Goal: Answer question/provide support

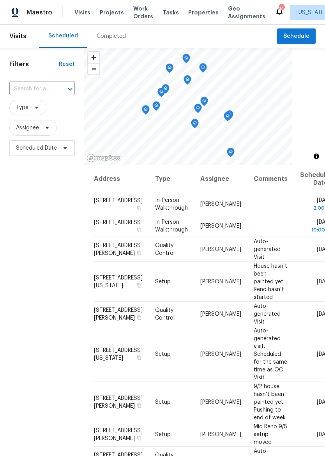
click at [192, 14] on span "Properties" at bounding box center [203, 13] width 30 height 8
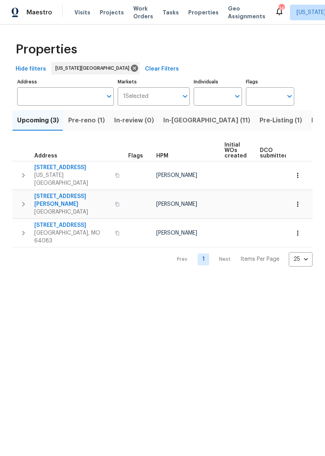
click at [178, 124] on span "In-reno (11)" at bounding box center [206, 120] width 87 height 11
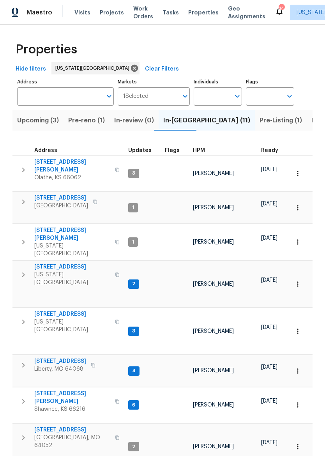
scroll to position [6, 0]
click at [94, 121] on span "Pre-reno (1)" at bounding box center [86, 120] width 37 height 11
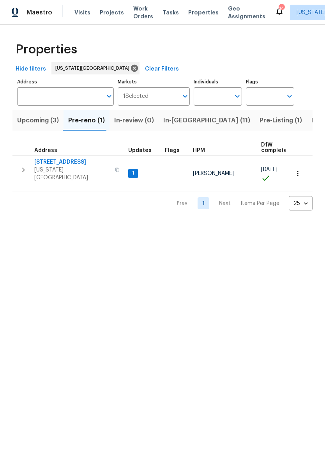
click at [58, 167] on span "[US_STATE][GEOGRAPHIC_DATA]" at bounding box center [72, 174] width 76 height 16
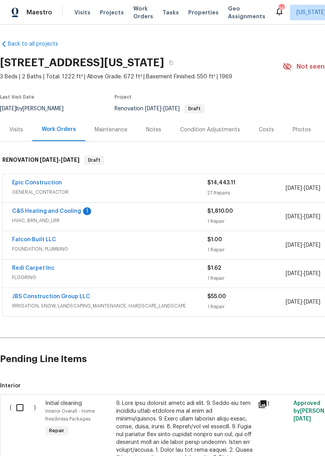
click at [63, 218] on span "HVAC, BRN_AND_LRR" at bounding box center [109, 221] width 195 height 8
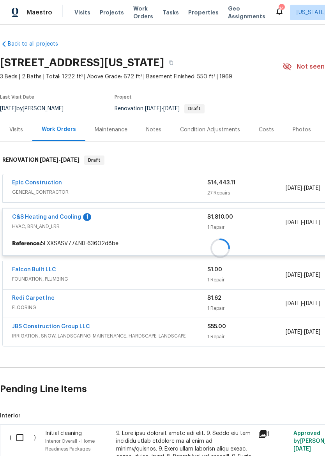
click at [83, 218] on div "1" at bounding box center [87, 217] width 8 height 8
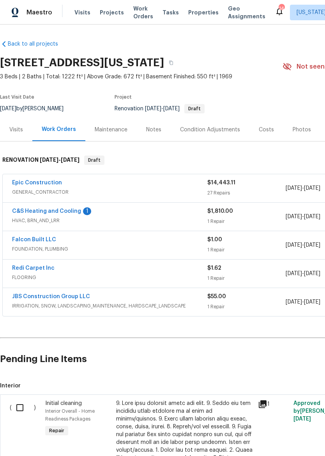
click at [69, 213] on link "C&S Heating and Cooling" at bounding box center [46, 210] width 69 height 5
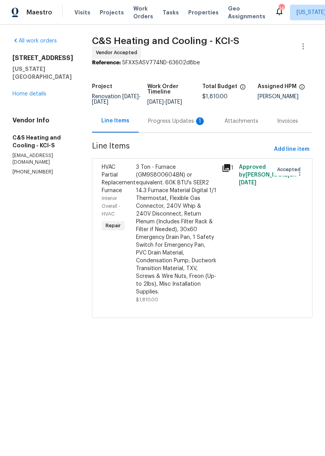
click at [179, 123] on div "Progress Updates 1" at bounding box center [177, 121] width 58 height 8
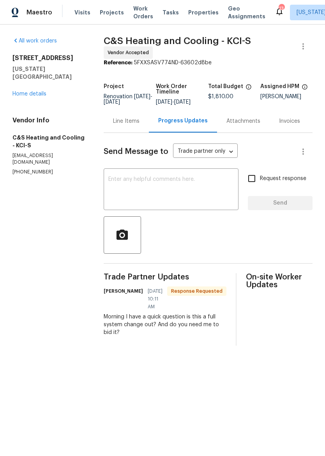
click at [175, 191] on textarea at bounding box center [170, 189] width 125 height 27
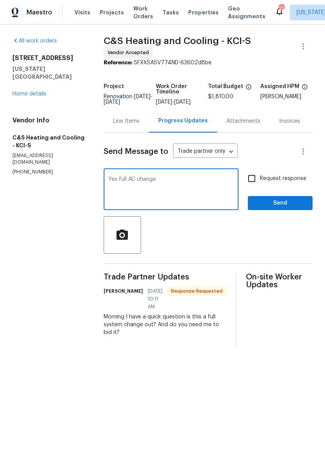
type textarea "Yes full AC change"
click at [295, 210] on button "Send" at bounding box center [280, 203] width 65 height 14
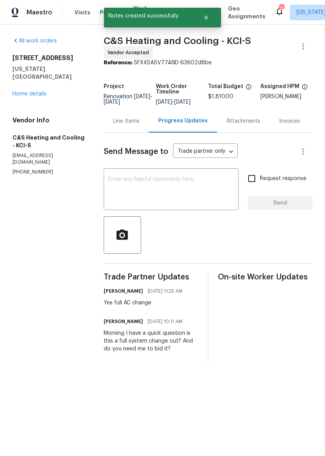
click at [20, 9] on div "Maestro" at bounding box center [26, 13] width 52 height 16
